Goal: Transaction & Acquisition: Obtain resource

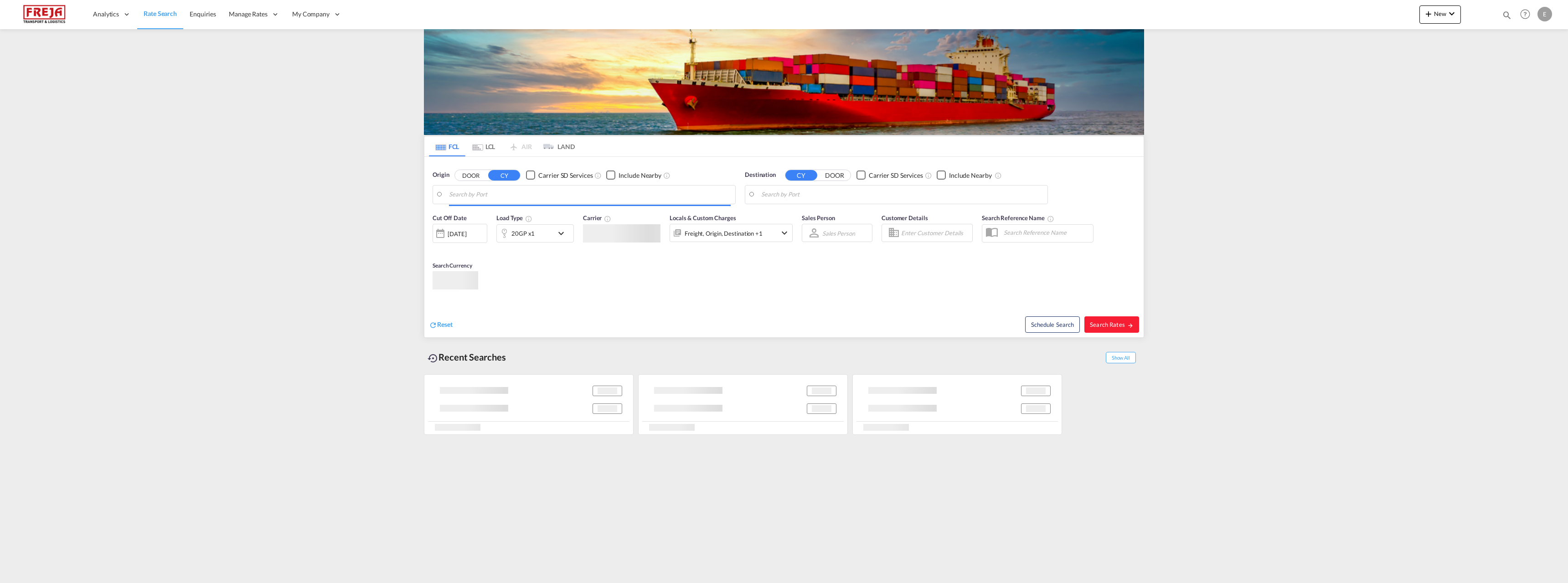
type input "Alesund ([GEOGRAPHIC_DATA]), NOAES"
type input "[GEOGRAPHIC_DATA], [GEOGRAPHIC_DATA], USCHI"
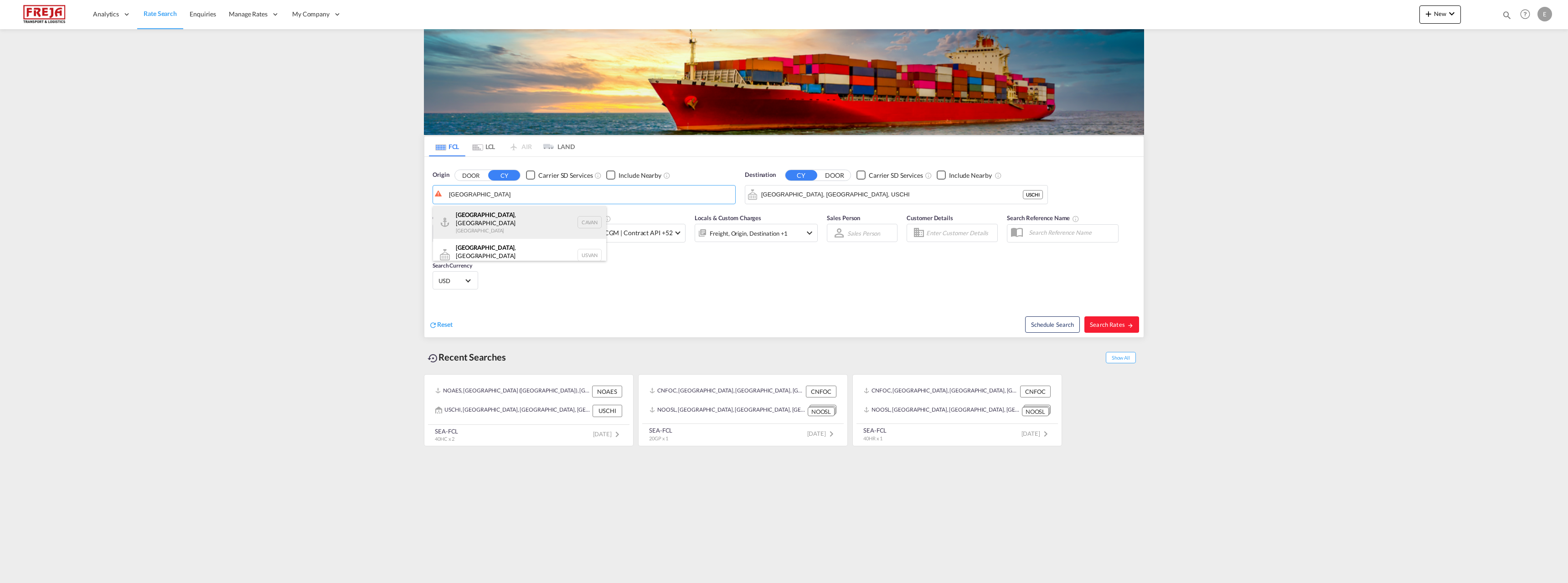
click at [473, 217] on div "[GEOGRAPHIC_DATA] , [GEOGRAPHIC_DATA] [GEOGRAPHIC_DATA] CAVAN" at bounding box center [519, 222] width 173 height 33
type input "[GEOGRAPHIC_DATA], [GEOGRAPHIC_DATA], CAVAN"
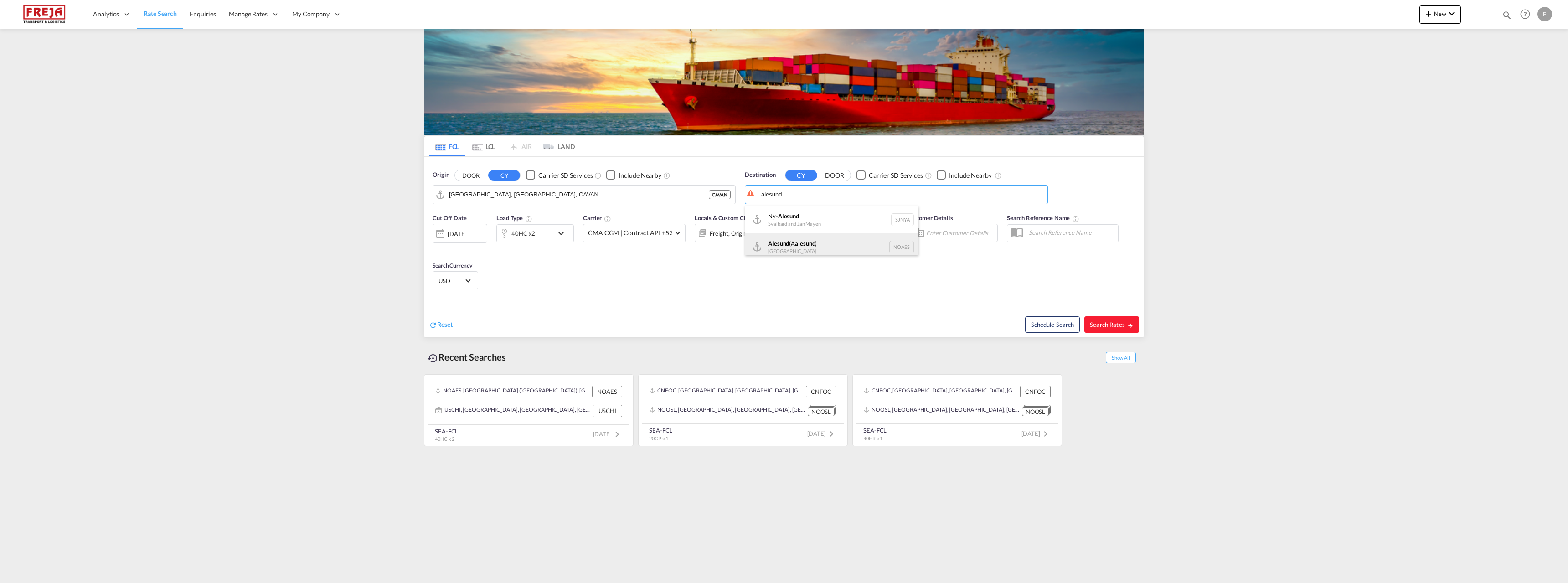
click at [824, 246] on div "Alesund (A alesund ) [GEOGRAPHIC_DATA] NOAES" at bounding box center [831, 246] width 173 height 27
type input "Alesund ([GEOGRAPHIC_DATA]), NOAES"
click at [556, 232] on md-icon "icon-chevron-down" at bounding box center [563, 233] width 15 height 11
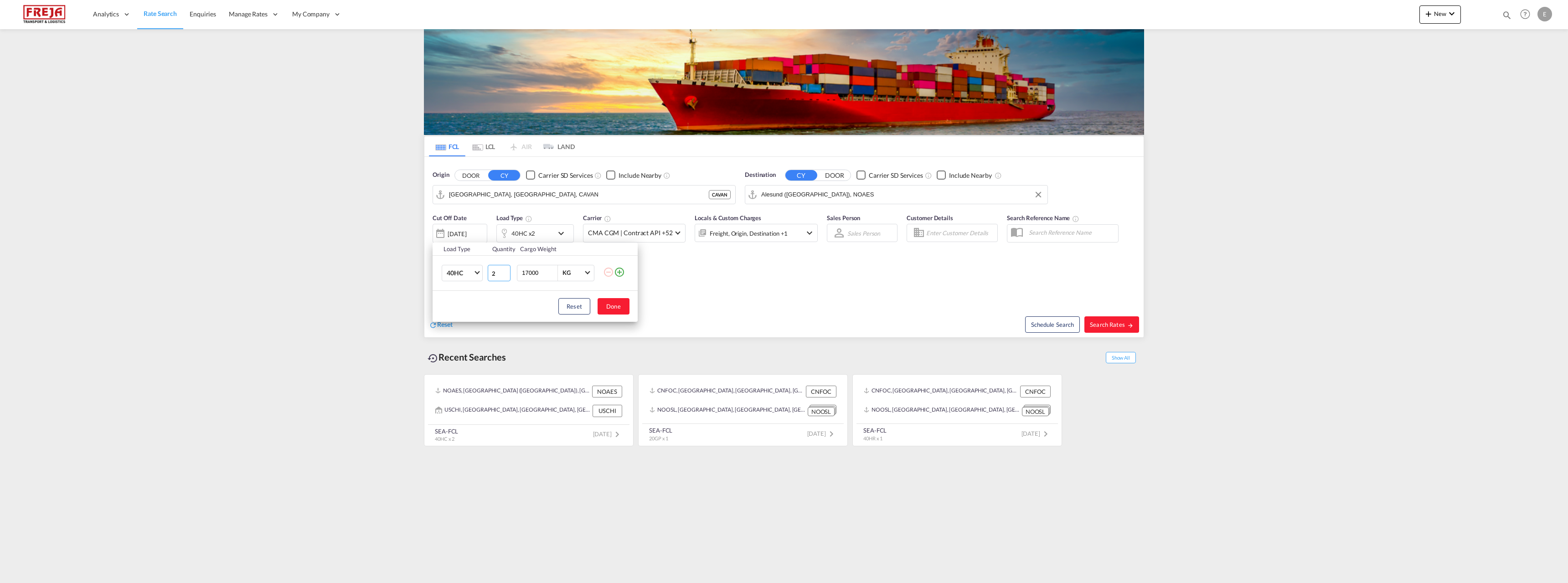
drag, startPoint x: 498, startPoint y: 271, endPoint x: 492, endPoint y: 270, distance: 6.1
click at [492, 270] on input "2" at bounding box center [499, 273] width 23 height 16
type input "1"
click at [616, 305] on button "Done" at bounding box center [614, 306] width 32 height 16
click at [1107, 324] on span "Search Rates" at bounding box center [1111, 324] width 44 height 7
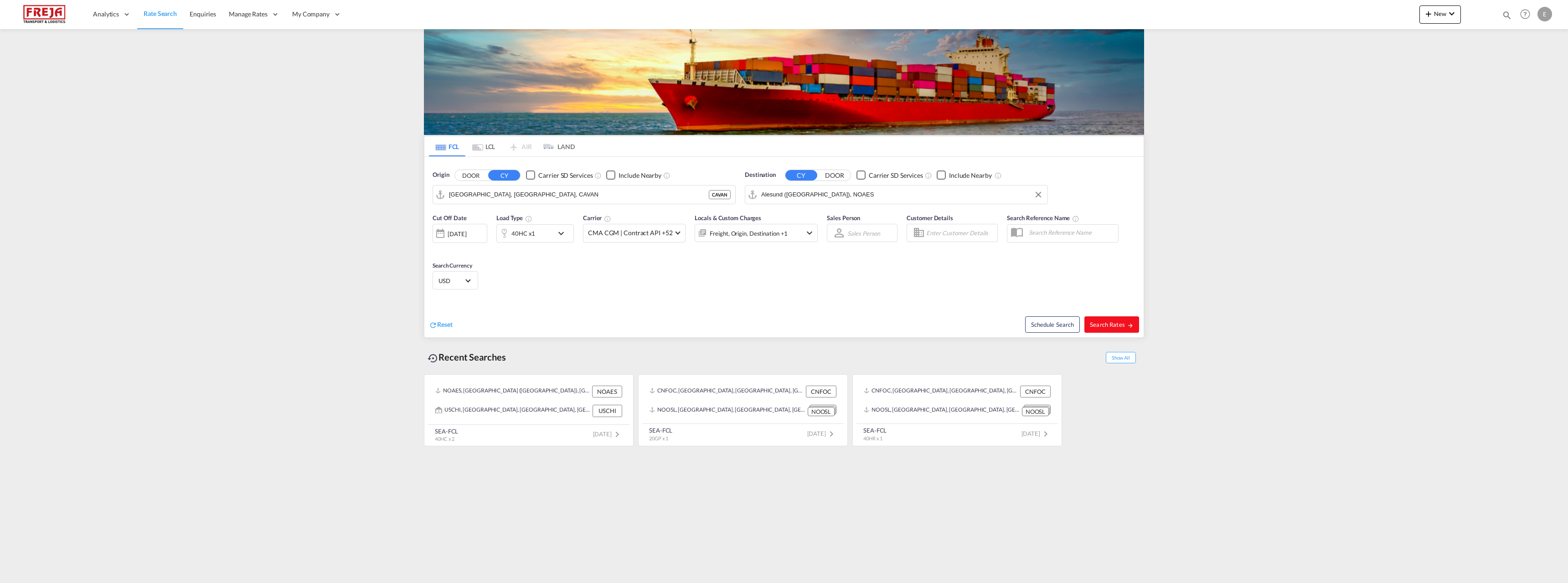
type input "CAVAN to NOAES / [DATE]"
